Goal: Information Seeking & Learning: Learn about a topic

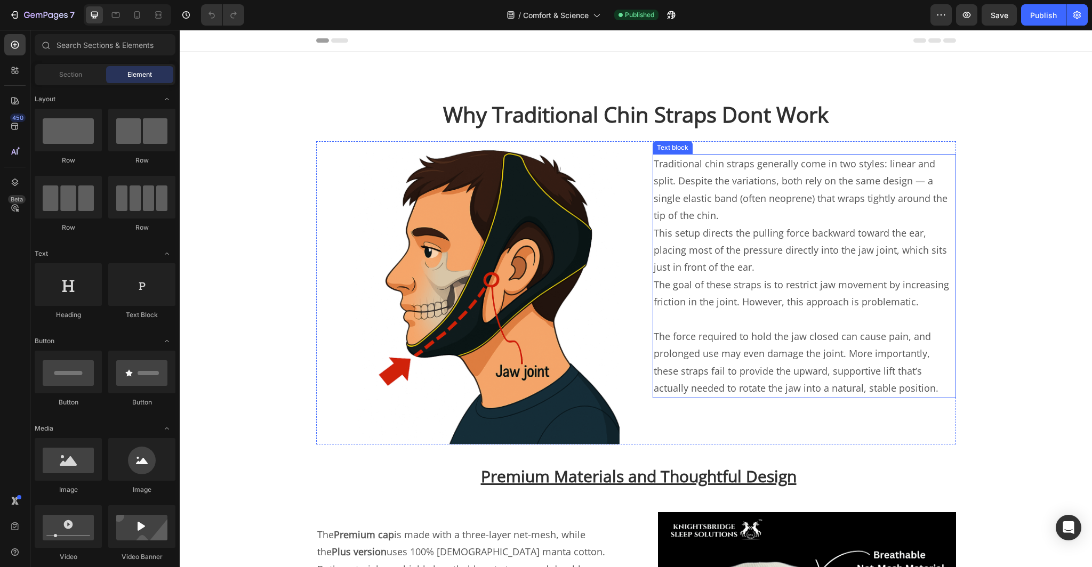
click at [678, 197] on p "Traditional chin straps generally come in two styles: linear and split. Despite…" at bounding box center [804, 189] width 301 height 69
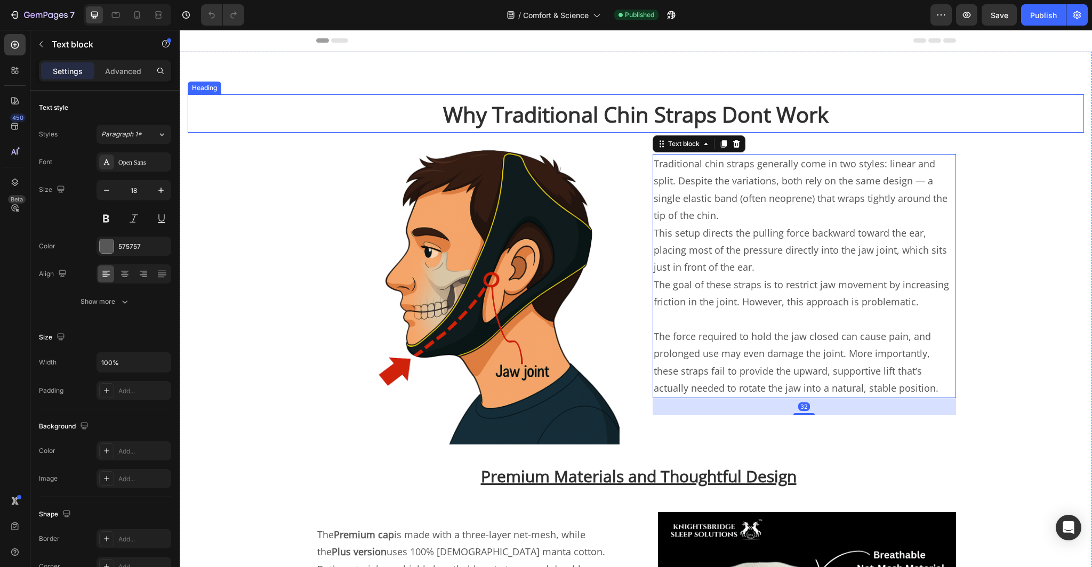
click at [794, 101] on strong "Why Traditional Chin Straps Dont Work" at bounding box center [635, 114] width 385 height 29
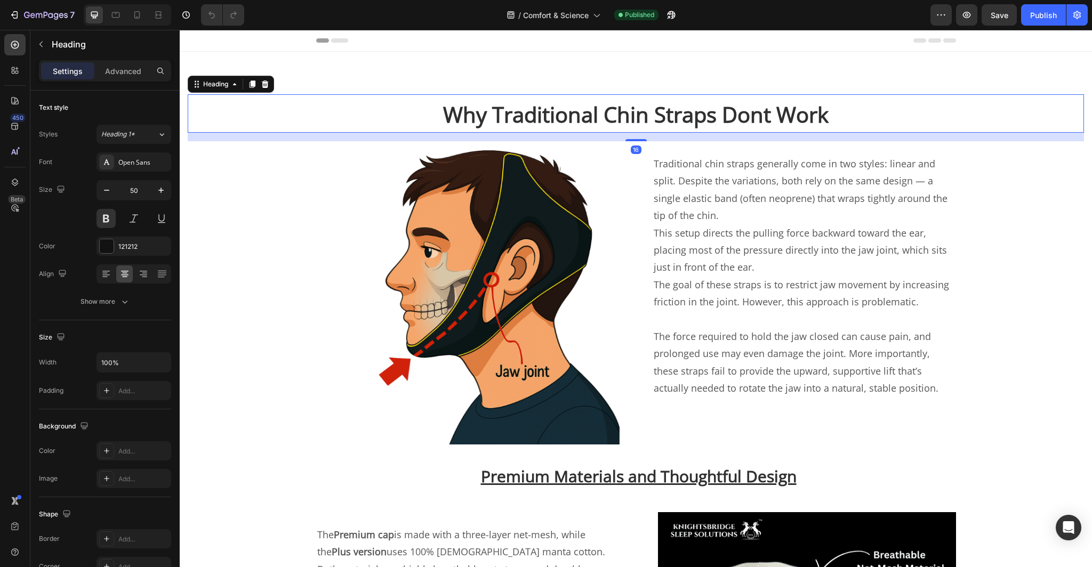
click at [829, 108] on h2 "Why Traditional Chin Straps Dont Work" at bounding box center [636, 113] width 896 height 38
click at [829, 108] on p "Why Traditional Chin Straps Dont Work" at bounding box center [636, 113] width 894 height 36
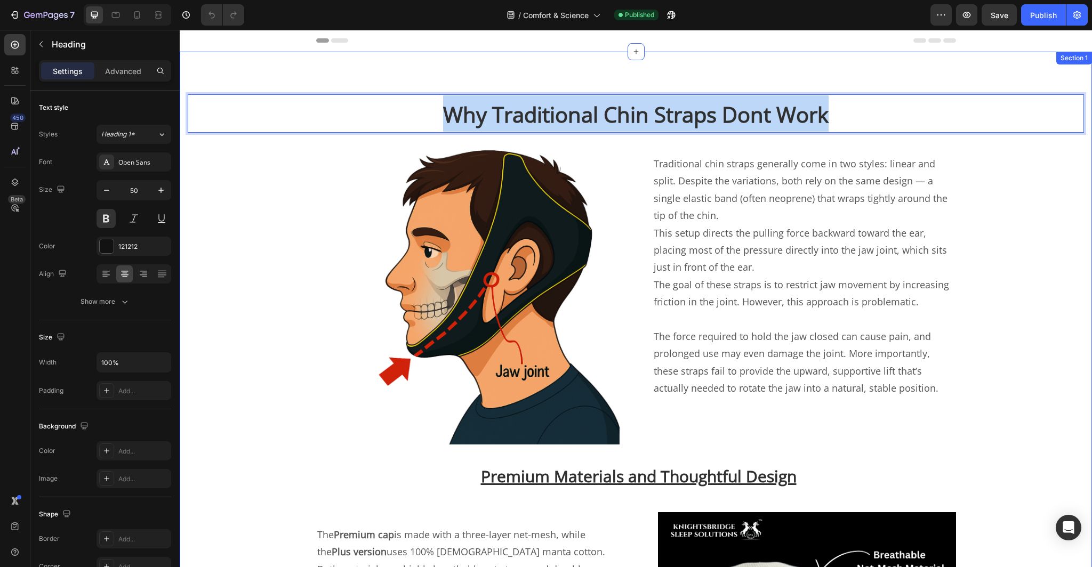
drag, startPoint x: 839, startPoint y: 119, endPoint x: 809, endPoint y: 91, distance: 41.1
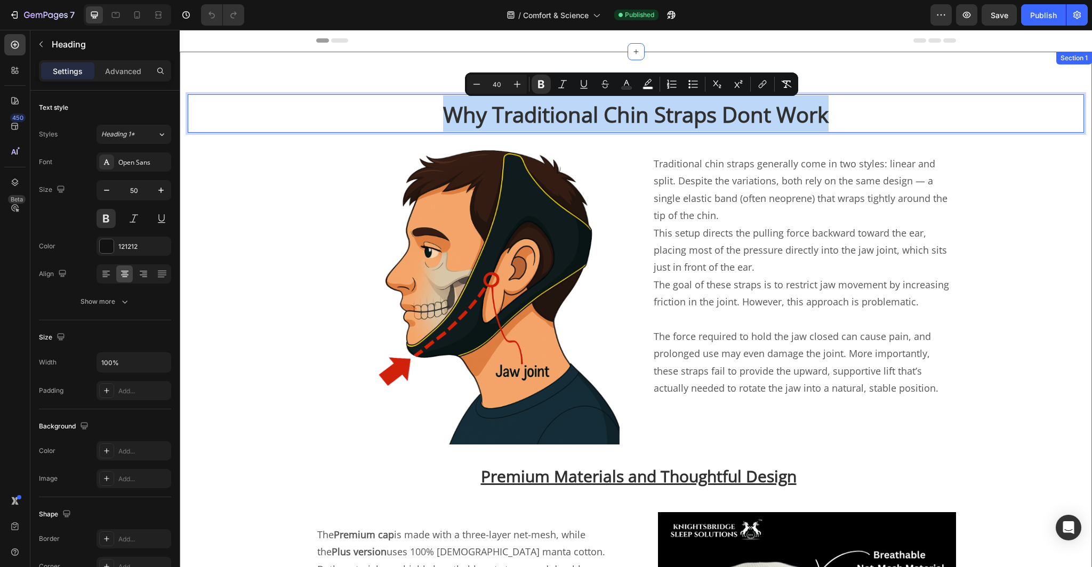
copy strong "Why Traditional Chin Straps Dont Work"
click at [732, 200] on p "Traditional chin straps generally come in two styles: linear and split. Despite…" at bounding box center [804, 189] width 301 height 69
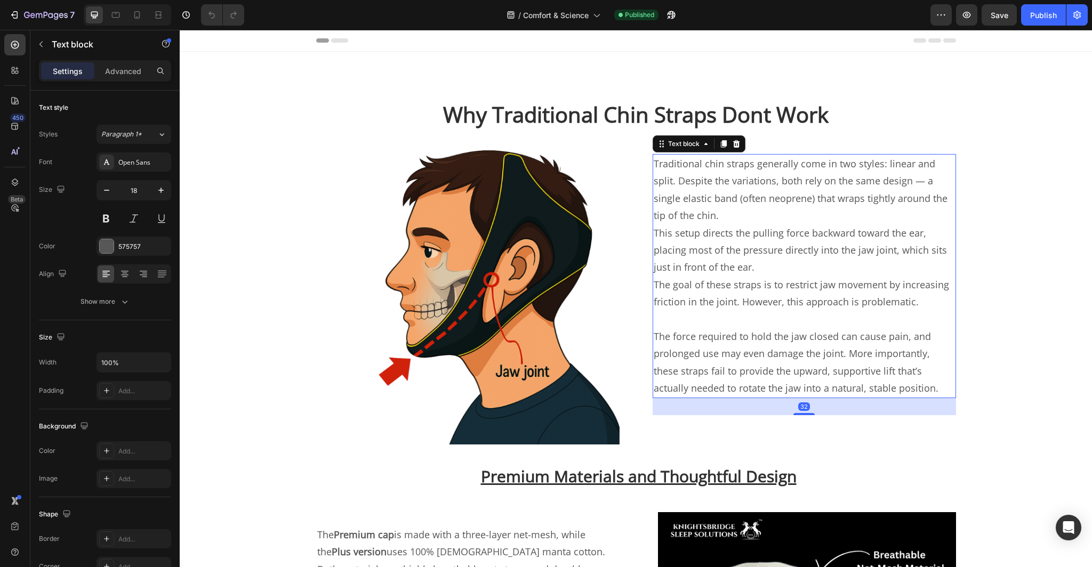
click at [896, 388] on p "The force required to hold the jaw closed can cause pain, and prolonged use may…" at bounding box center [804, 362] width 301 height 69
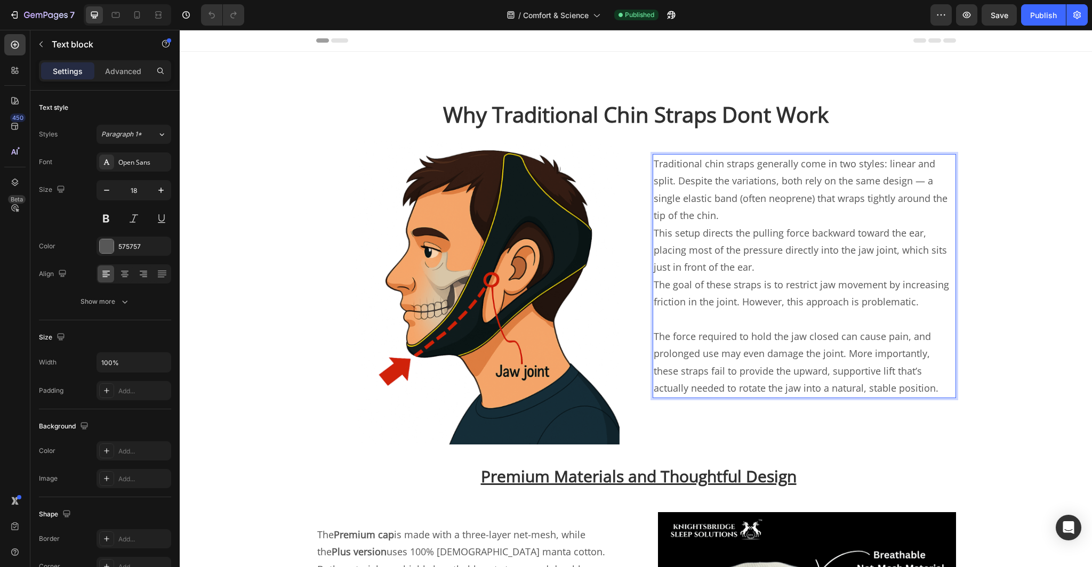
click at [896, 388] on p "The force required to hold the jaw closed can cause pain, and prolonged use may…" at bounding box center [804, 362] width 301 height 69
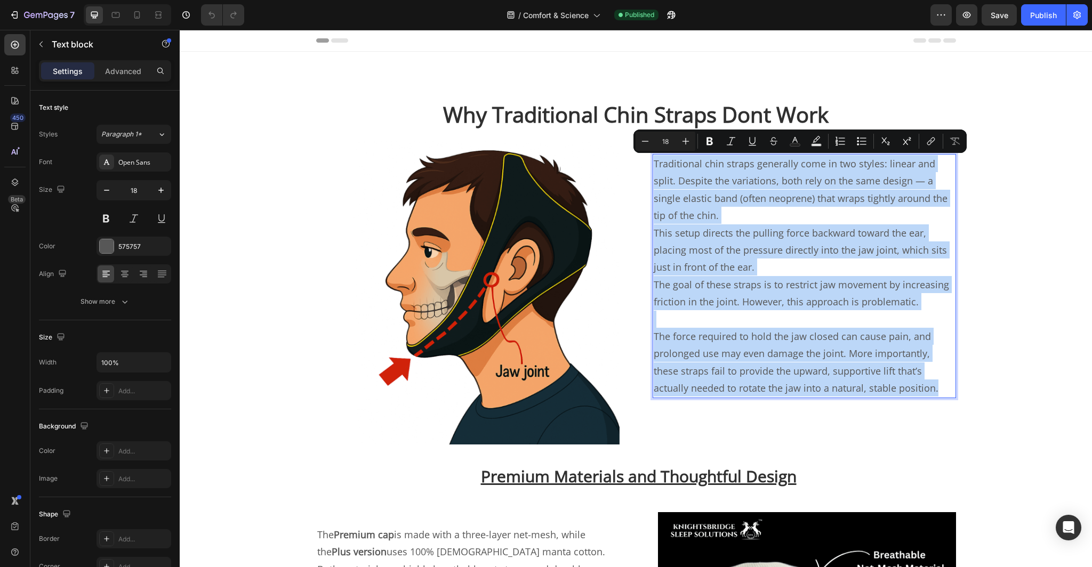
drag, startPoint x: 896, startPoint y: 389, endPoint x: 774, endPoint y: 155, distance: 263.7
click at [774, 155] on div "Traditional chin straps generally come in two styles: linear and split. Despite…" at bounding box center [803, 276] width 303 height 244
copy div "Traditional chin straps generally come in two styles: linear and split. Despite…"
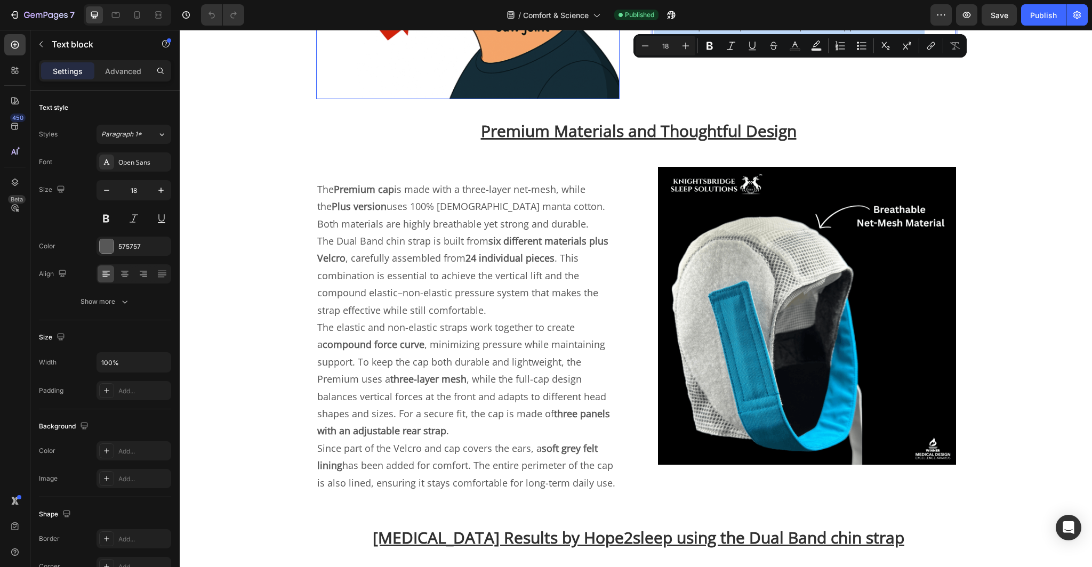
scroll to position [335, 0]
